Goal: Use online tool/utility: Utilize a website feature to perform a specific function

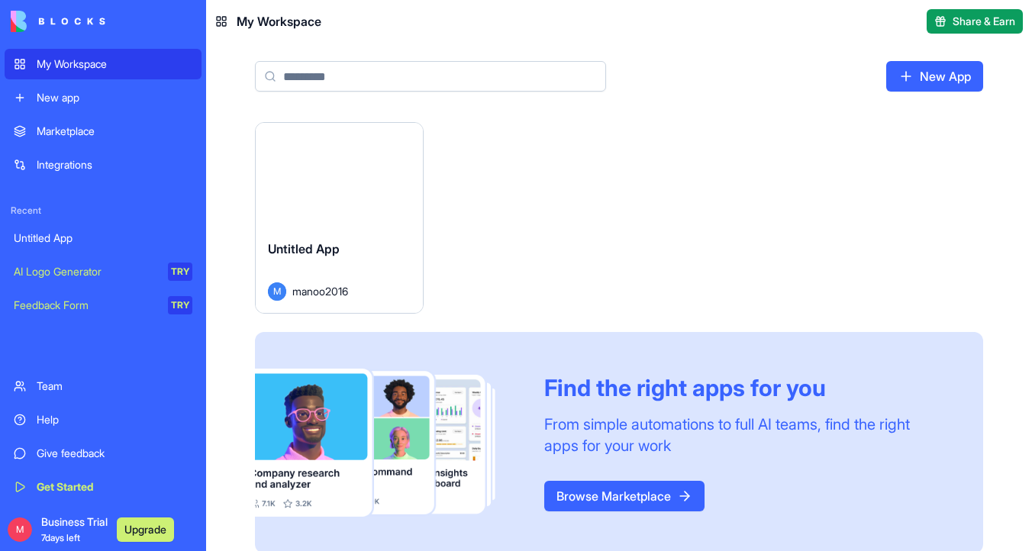
click at [345, 182] on button "Launch" at bounding box center [339, 175] width 115 height 31
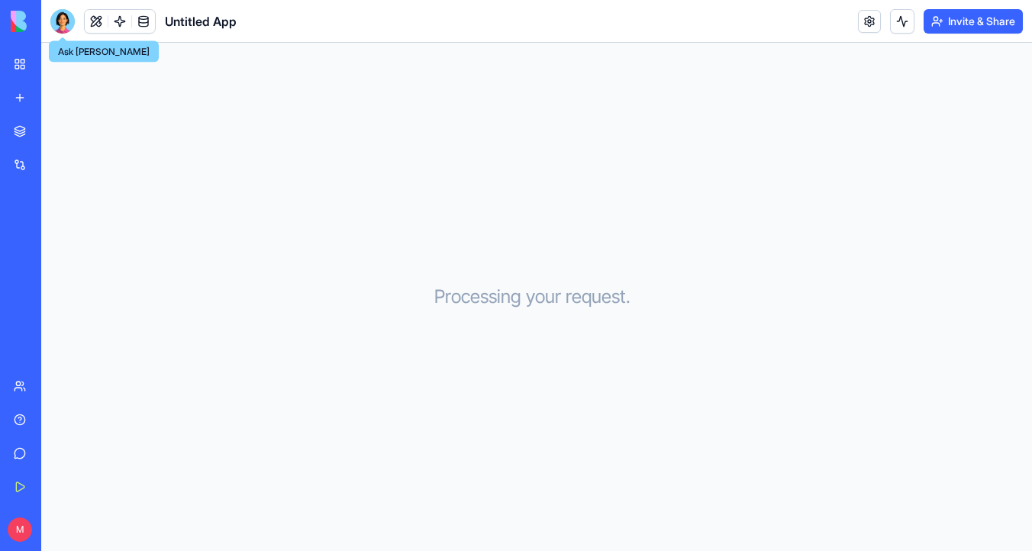
click at [60, 21] on div at bounding box center [62, 21] width 24 height 24
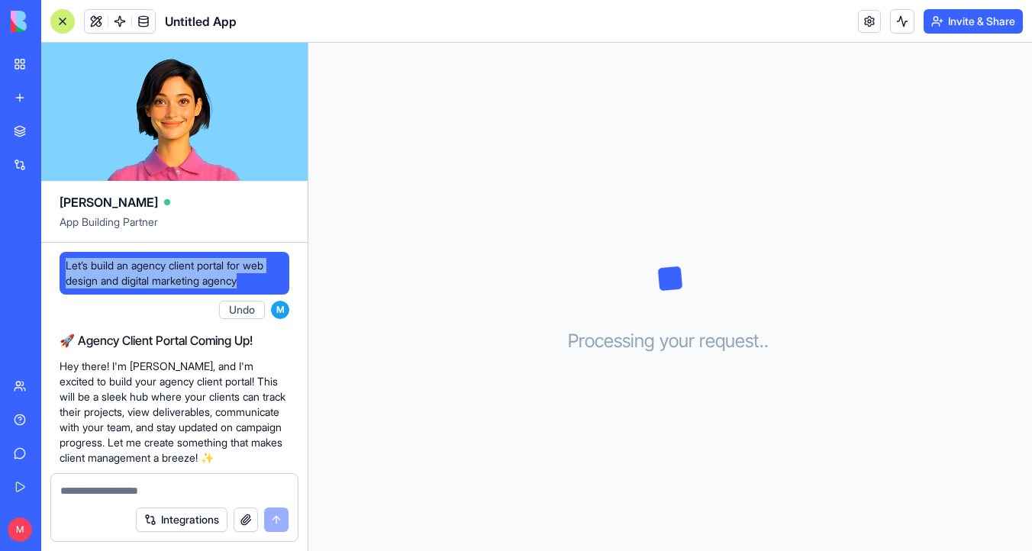
drag, startPoint x: 256, startPoint y: 283, endPoint x: 63, endPoint y: 258, distance: 194.8
click at [63, 258] on div "Let’s build an agency client portal for web design and digital marketing agency" at bounding box center [175, 273] width 230 height 43
copy span "Let’s build an agency client portal for web design and digital marketing agency"
